Goal: Download file/media

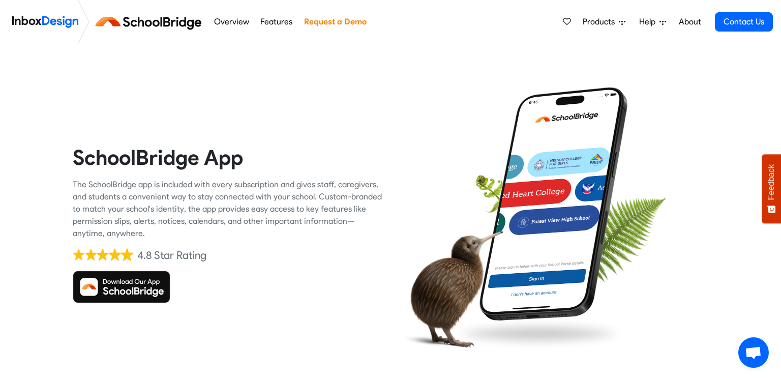
click at [96, 284] on img at bounding box center [122, 286] width 98 height 33
click at [131, 280] on img at bounding box center [122, 286] width 98 height 33
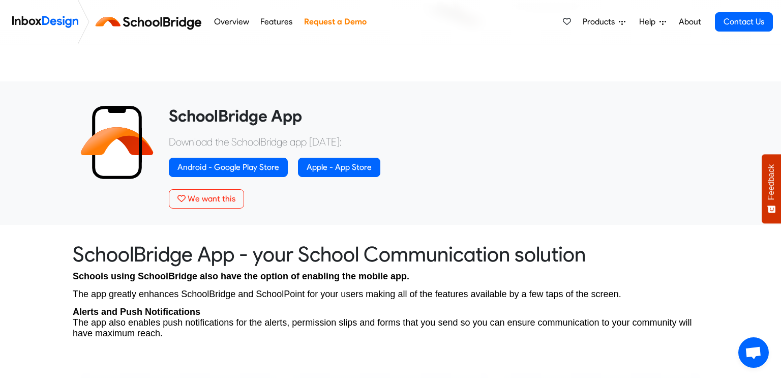
scroll to position [336, 0]
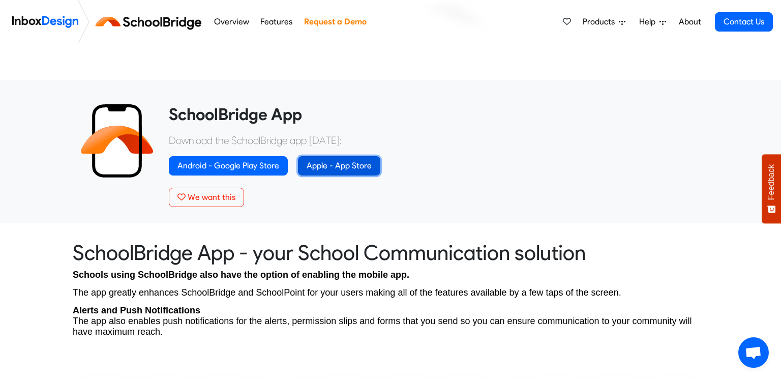
click at [330, 171] on link "Apple - App Store" at bounding box center [339, 165] width 82 height 19
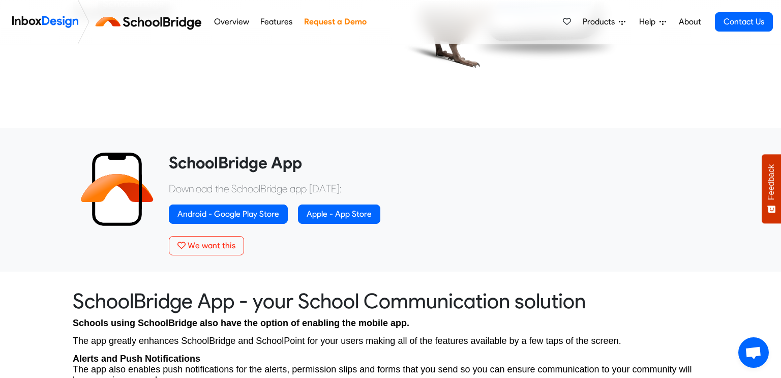
scroll to position [290, 0]
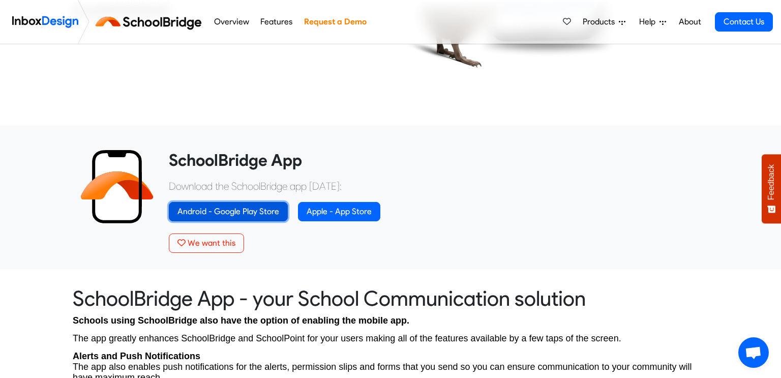
click at [218, 211] on link "Android - Google Play Store" at bounding box center [228, 211] width 119 height 19
